Goal: Transaction & Acquisition: Purchase product/service

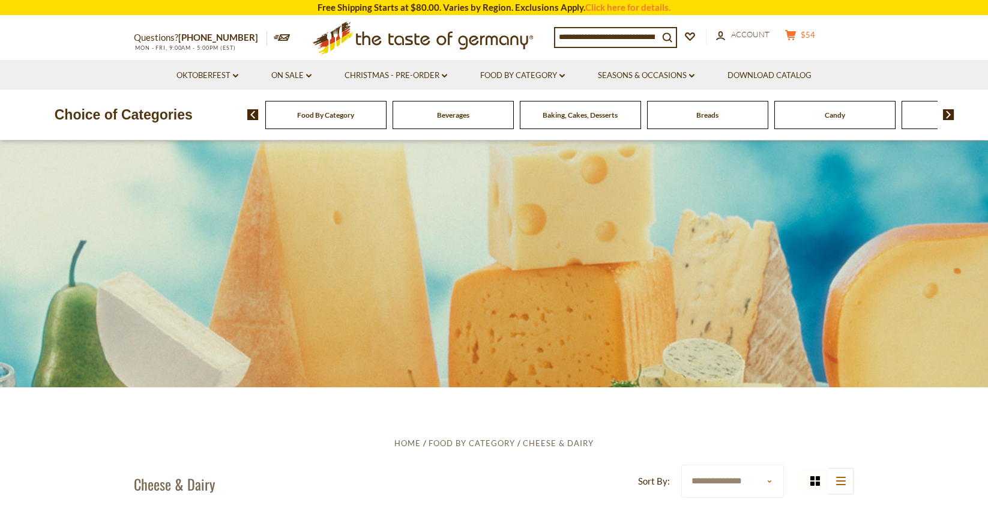
click at [796, 35] on icon at bounding box center [790, 35] width 11 height 10
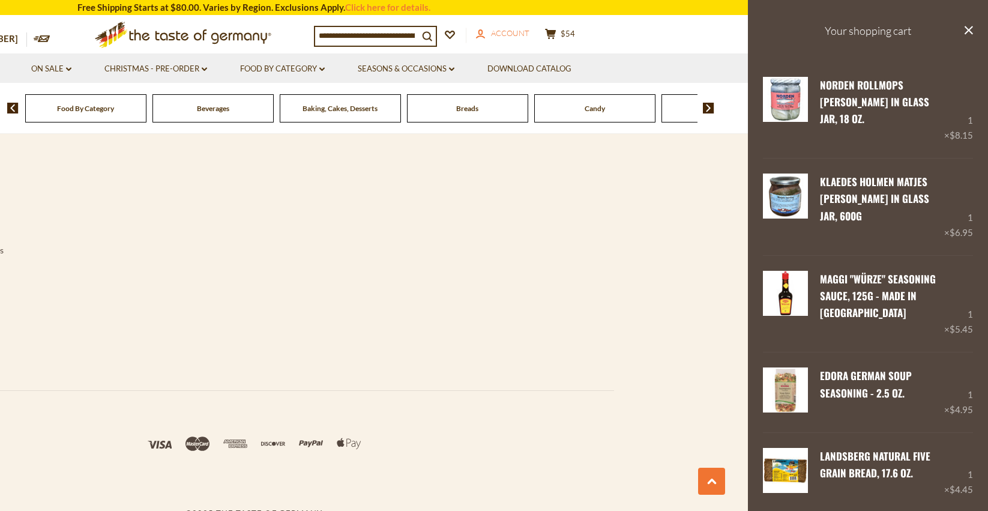
scroll to position [2598, 0]
click at [508, 34] on span "Account" at bounding box center [510, 33] width 38 height 10
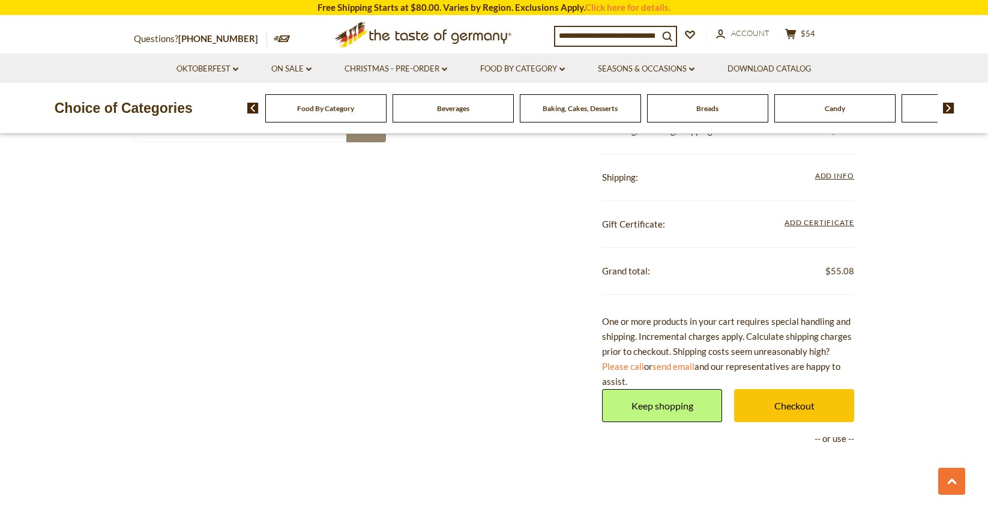
scroll to position [917, 0]
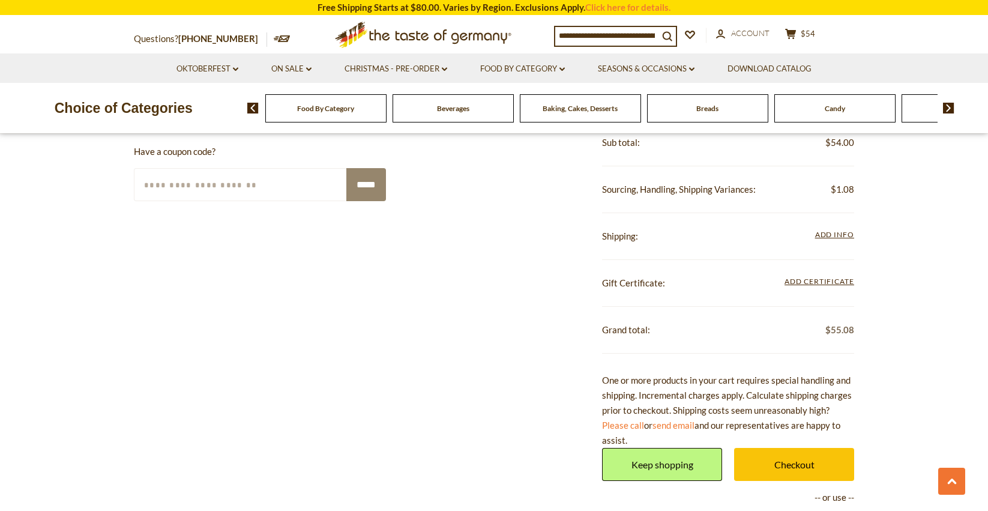
drag, startPoint x: 576, startPoint y: 221, endPoint x: 514, endPoint y: 280, distance: 84.9
click at [734, 448] on link "Checkout" at bounding box center [794, 464] width 120 height 33
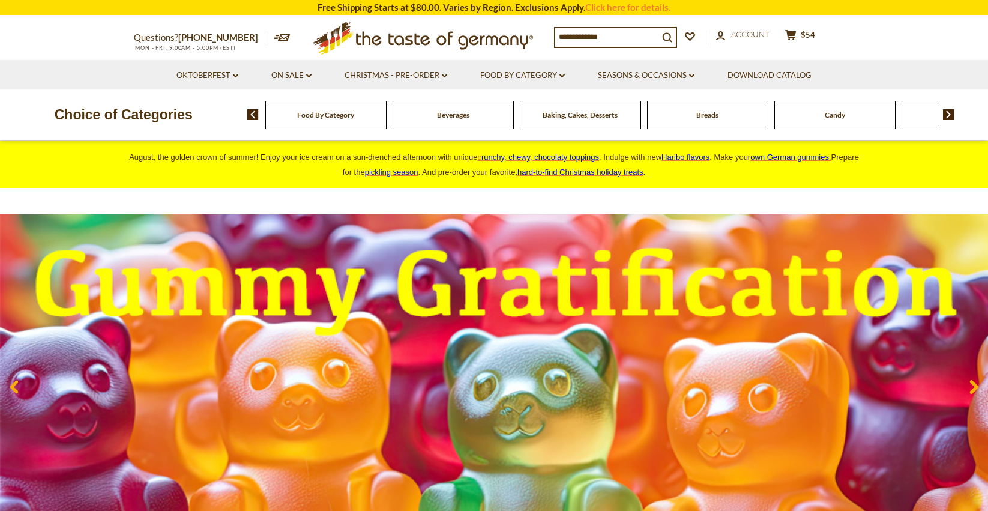
click at [274, 38] on icon at bounding box center [282, 37] width 17 height 7
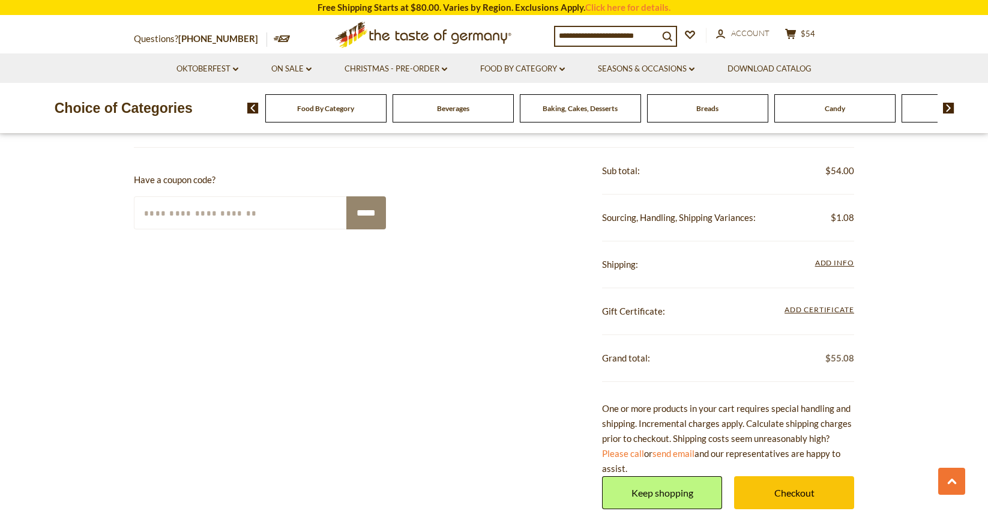
scroll to position [912, 0]
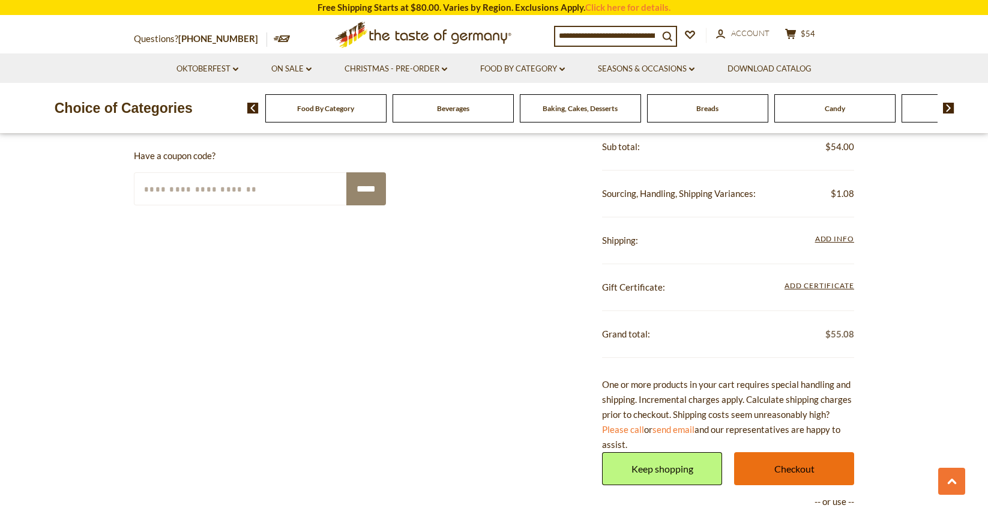
click at [777, 452] on link "Checkout" at bounding box center [794, 468] width 120 height 33
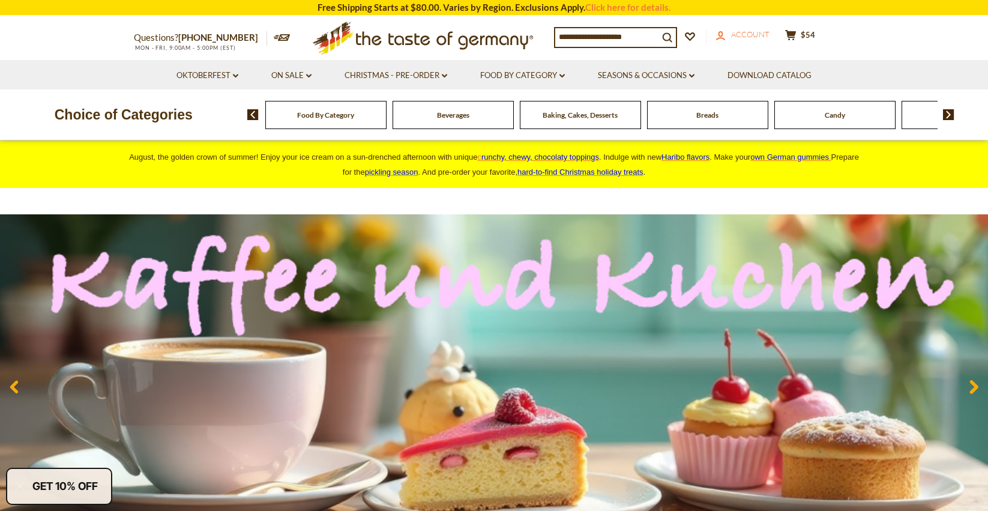
scroll to position [-2, 0]
click at [743, 39] on span "Account" at bounding box center [750, 34] width 38 height 10
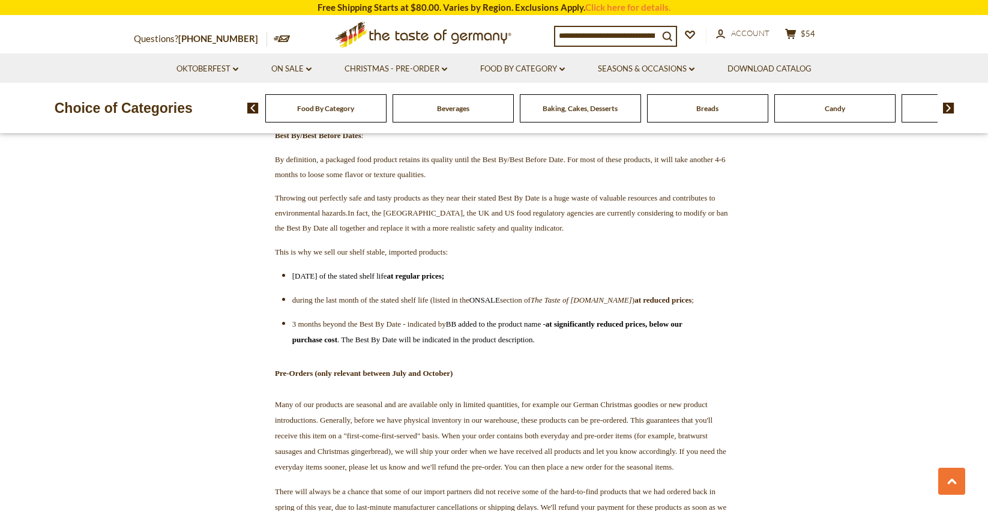
scroll to position [1910, 0]
click at [796, 31] on icon "cart" at bounding box center [790, 34] width 11 height 10
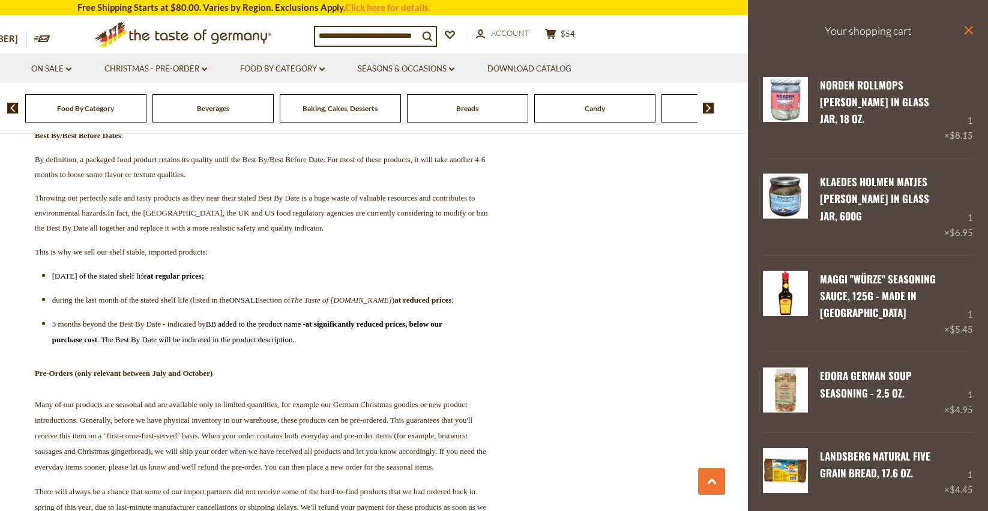
click at [965, 28] on icon "close" at bounding box center [968, 30] width 9 height 9
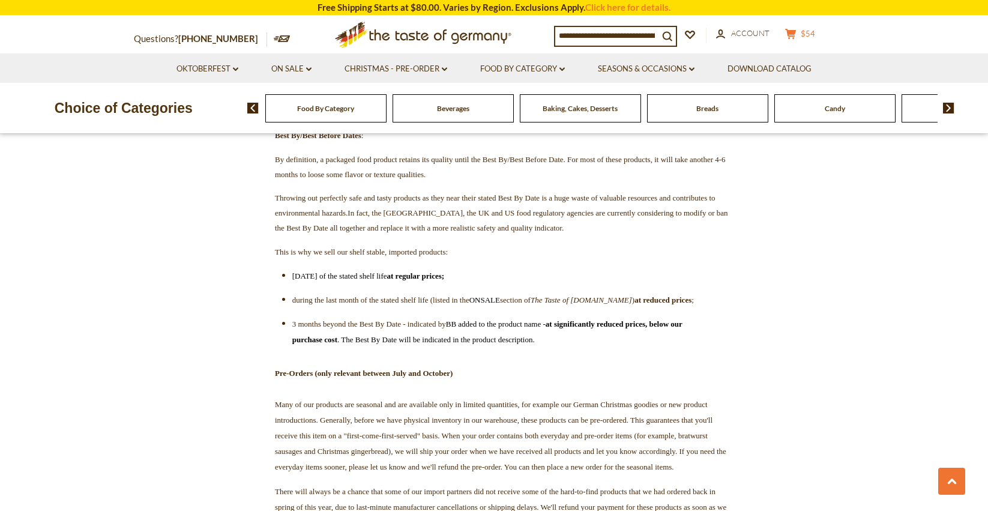
click at [809, 32] on span "$54" at bounding box center [808, 34] width 14 height 10
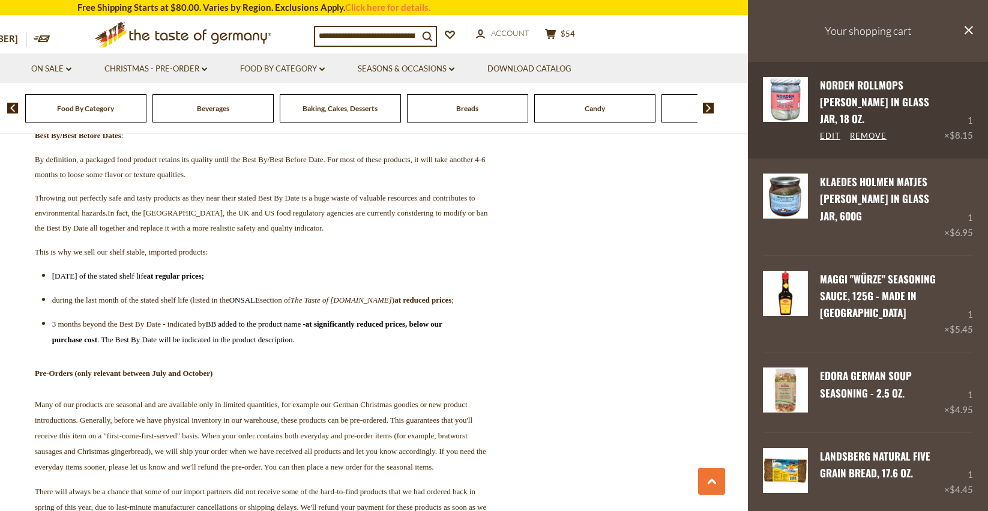
click at [866, 131] on link "Remove" at bounding box center [868, 136] width 37 height 11
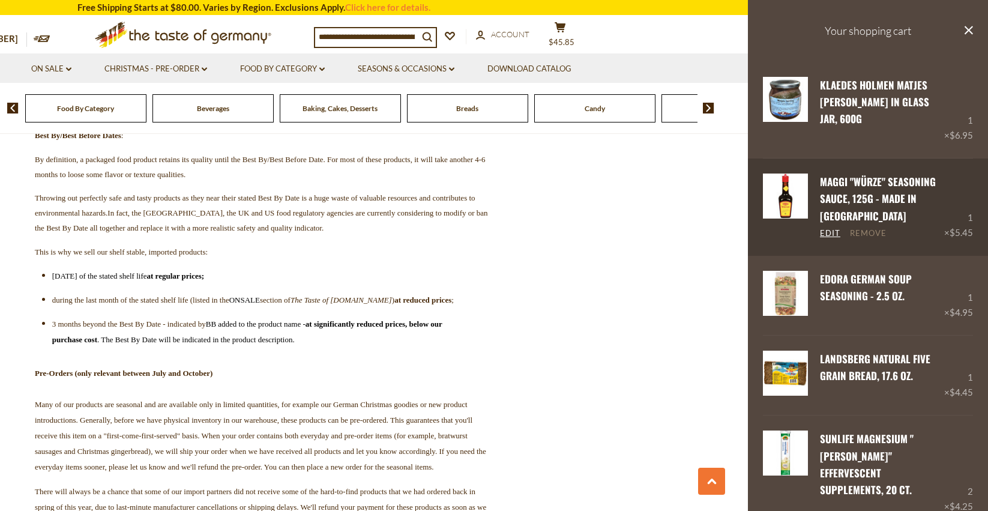
click at [872, 197] on div "Maggi "Würze" Seasoning Sauce, 125g - made in Germany Edit Remove" at bounding box center [876, 206] width 136 height 67
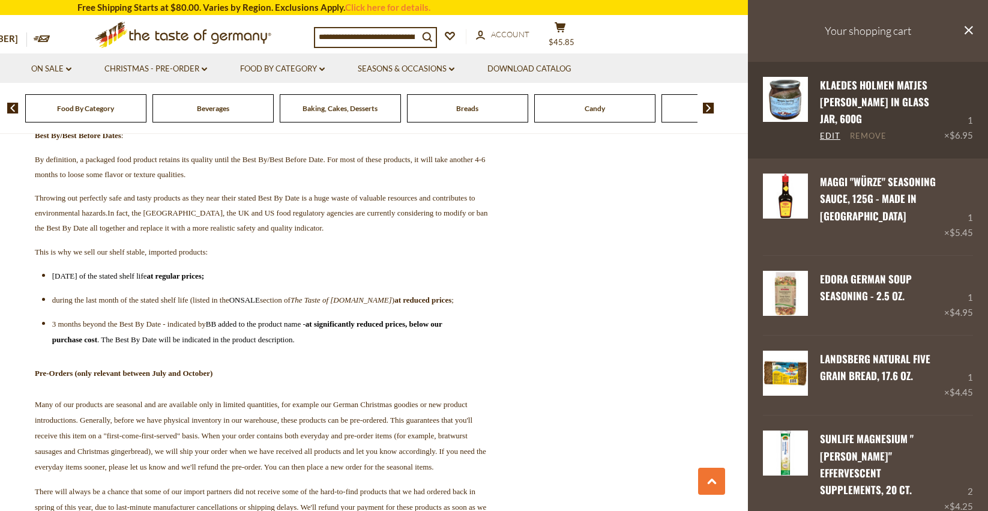
click at [871, 131] on link "Remove" at bounding box center [868, 136] width 37 height 11
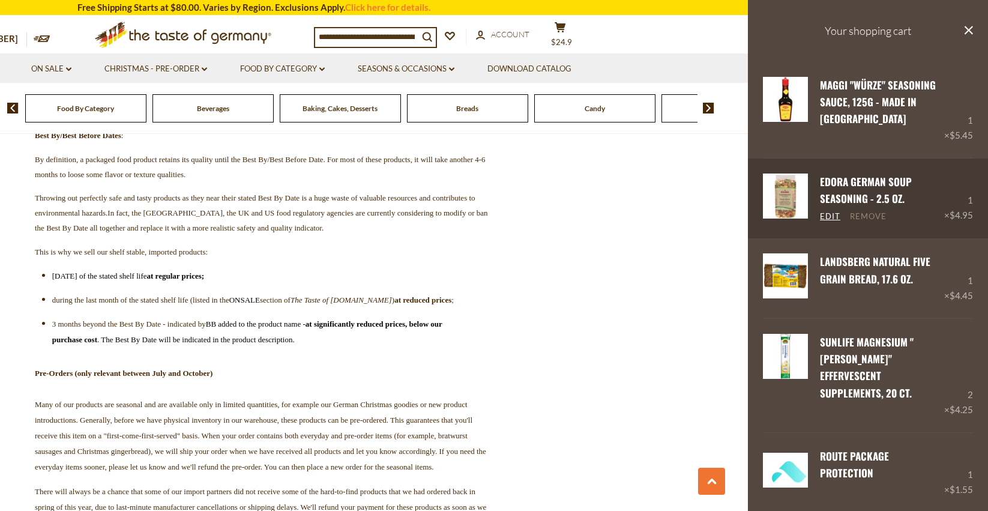
click at [865, 214] on link "Remove" at bounding box center [868, 216] width 37 height 11
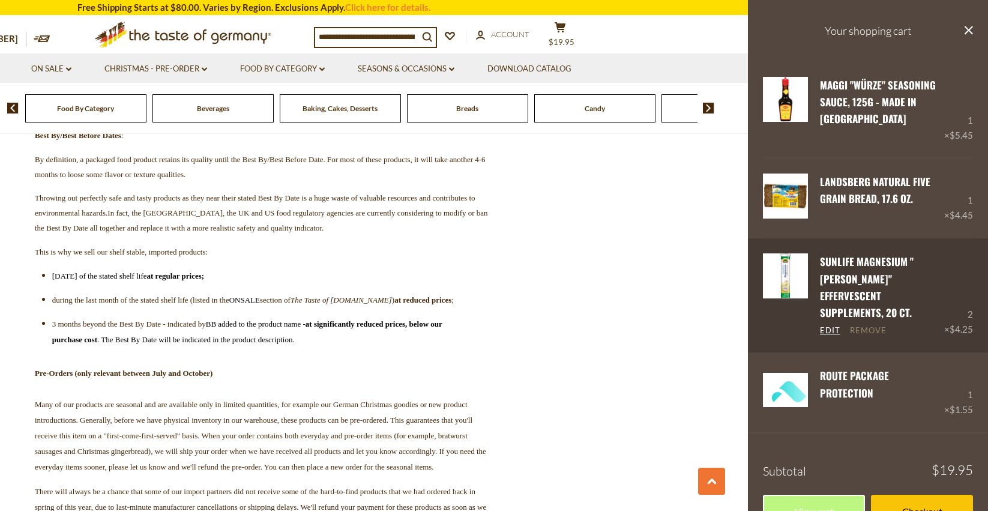
click at [866, 325] on link "Remove" at bounding box center [868, 330] width 37 height 11
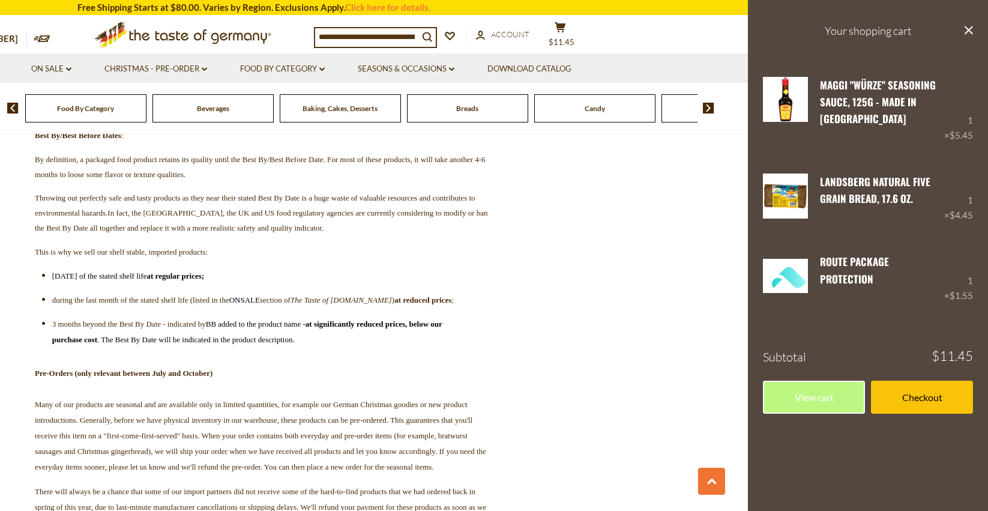
click at [866, 381] on div "View cart Checkout" at bounding box center [868, 397] width 210 height 33
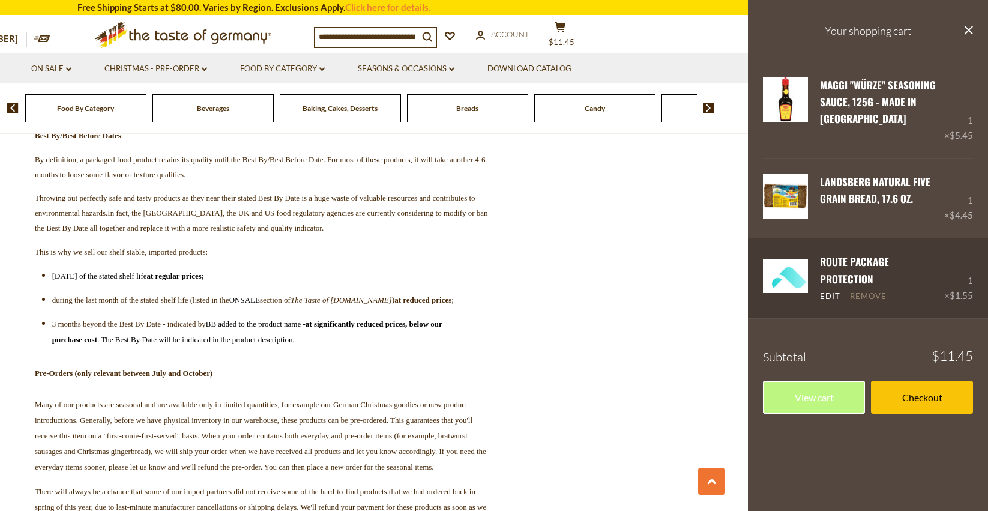
click at [871, 291] on link "Remove" at bounding box center [868, 296] width 37 height 11
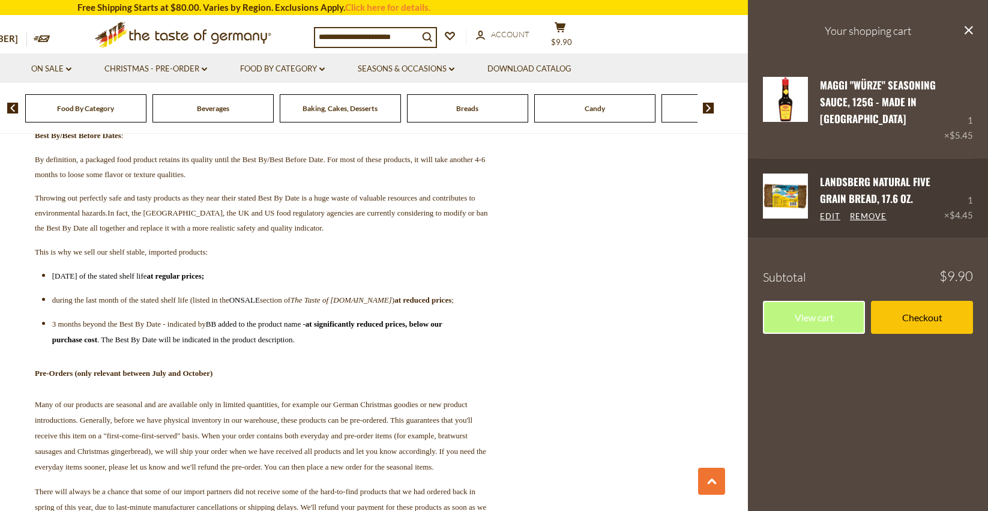
click at [871, 211] on link "Remove" at bounding box center [868, 216] width 37 height 11
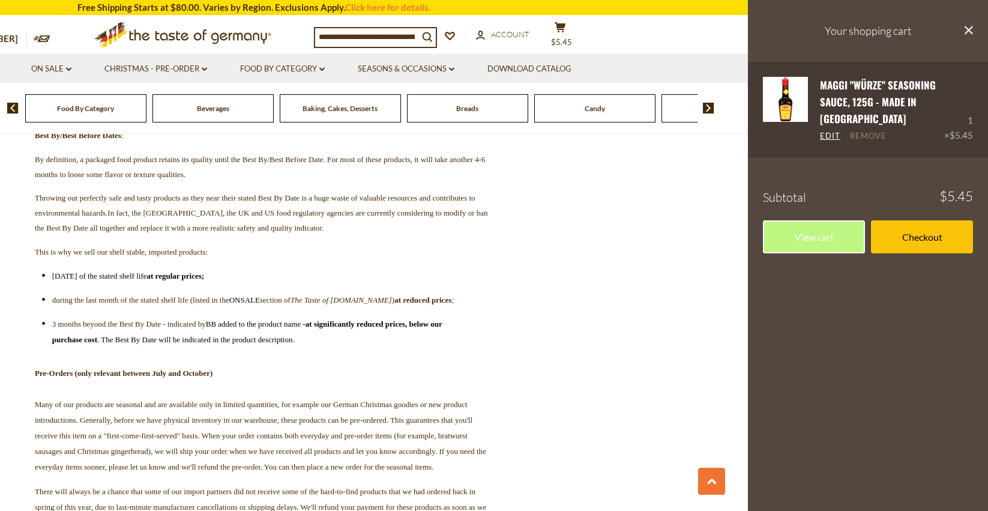
click at [860, 131] on link "Remove" at bounding box center [868, 136] width 37 height 11
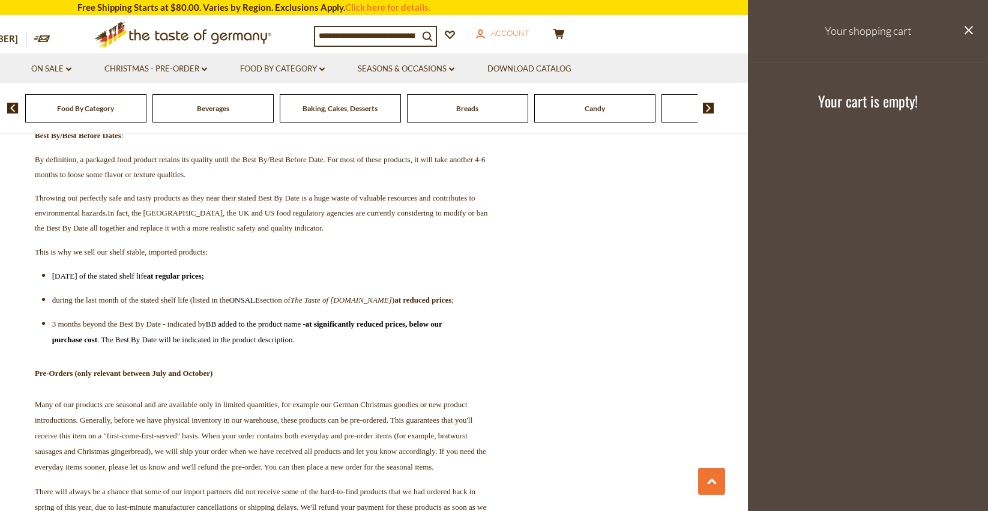
click at [511, 31] on span "Account" at bounding box center [510, 33] width 38 height 10
